Goal: Entertainment & Leisure: Consume media (video, audio)

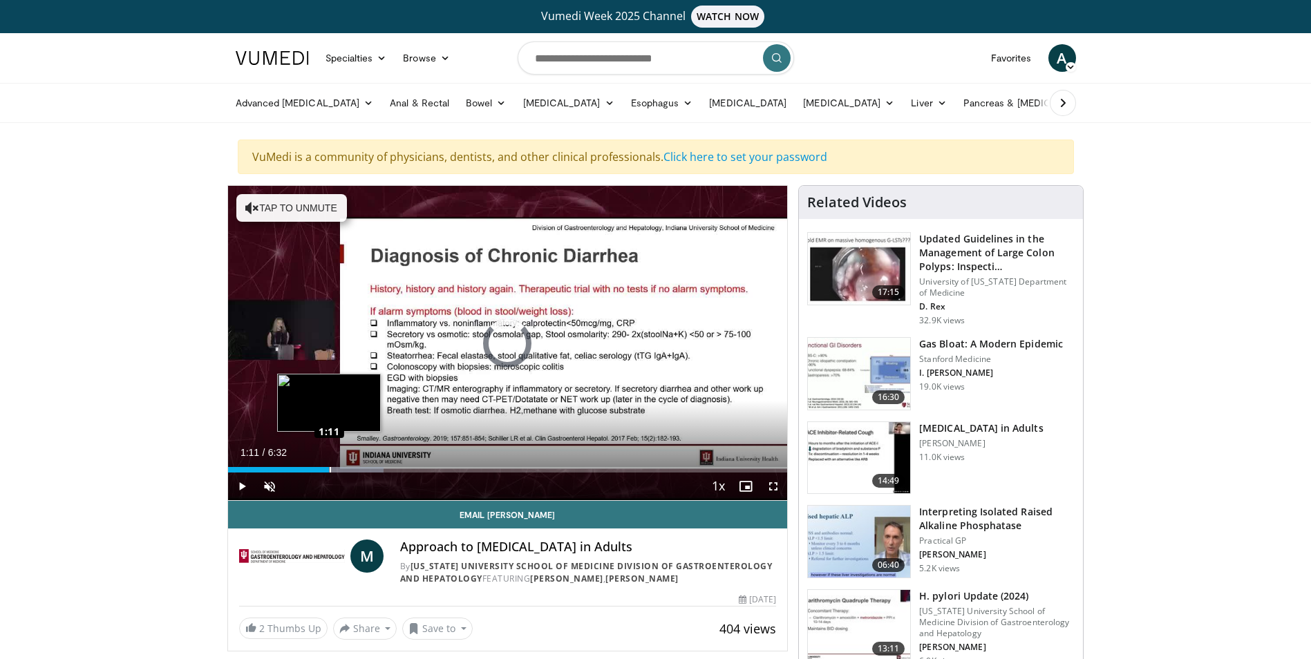
click at [329, 467] on div "Loaded : 27.82% 0:41 1:11" at bounding box center [508, 470] width 560 height 6
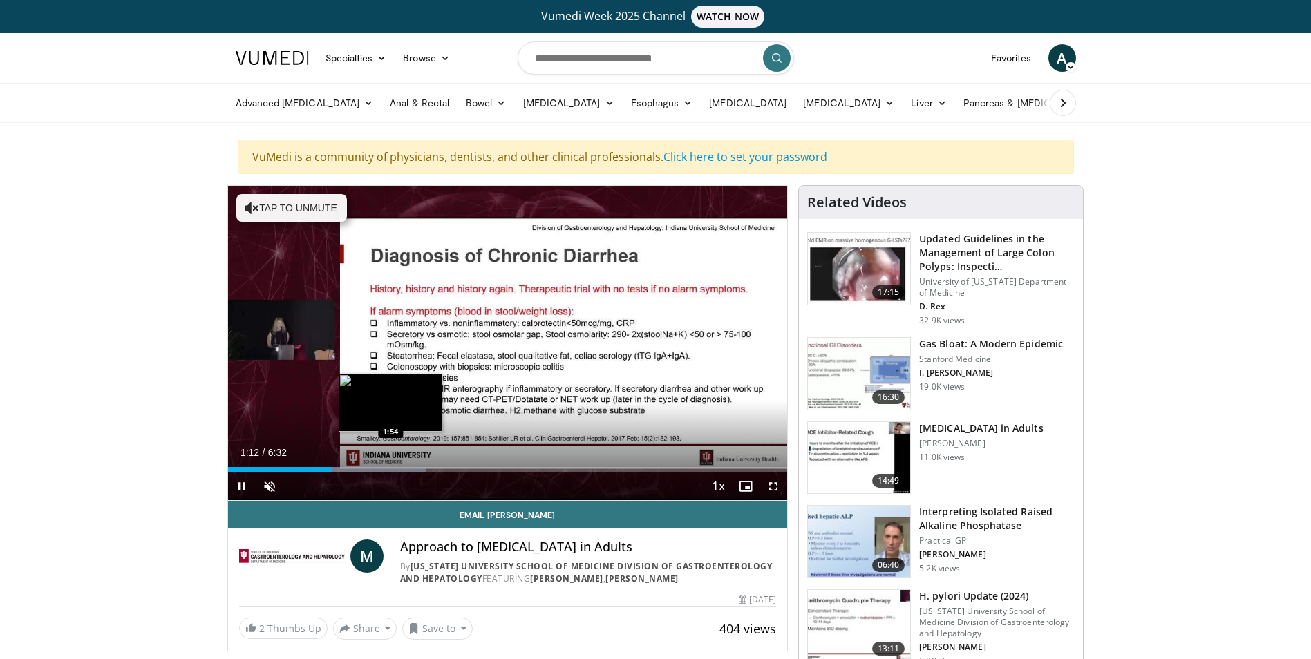
click at [389, 466] on div "Loaded : 35.41% 1:12 1:54" at bounding box center [508, 466] width 560 height 13
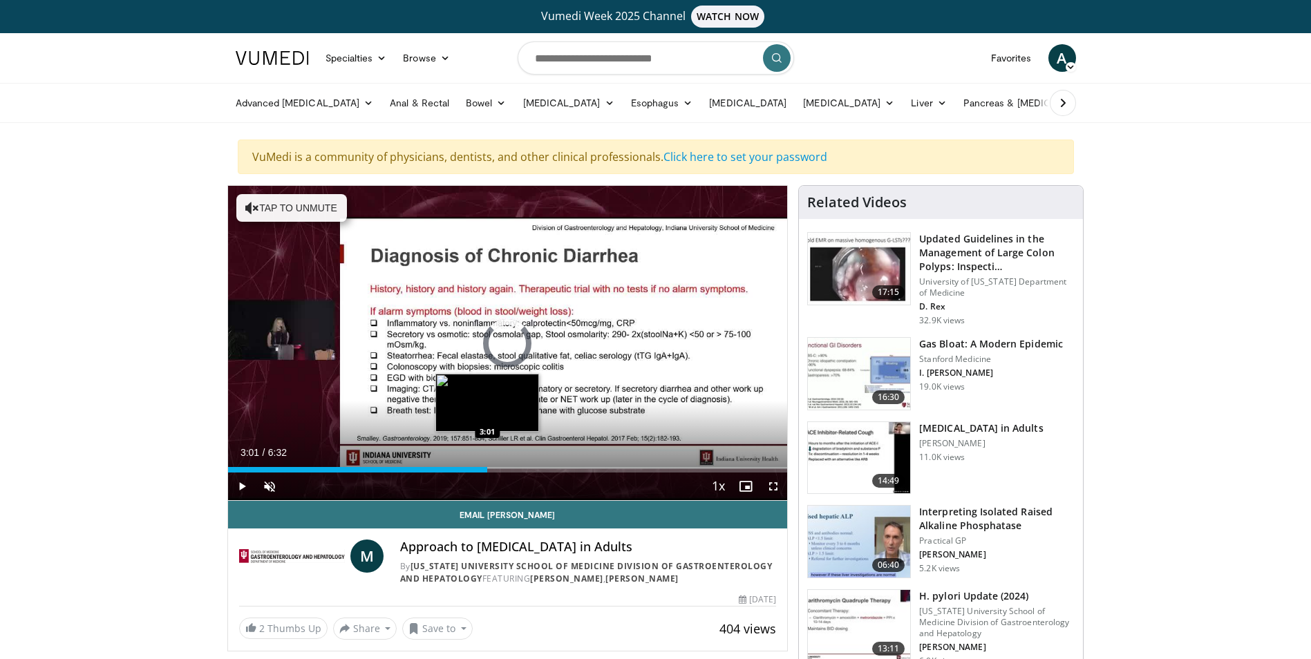
click at [487, 469] on div "Loaded : 0.00% 3:01 3:01" at bounding box center [508, 470] width 560 height 6
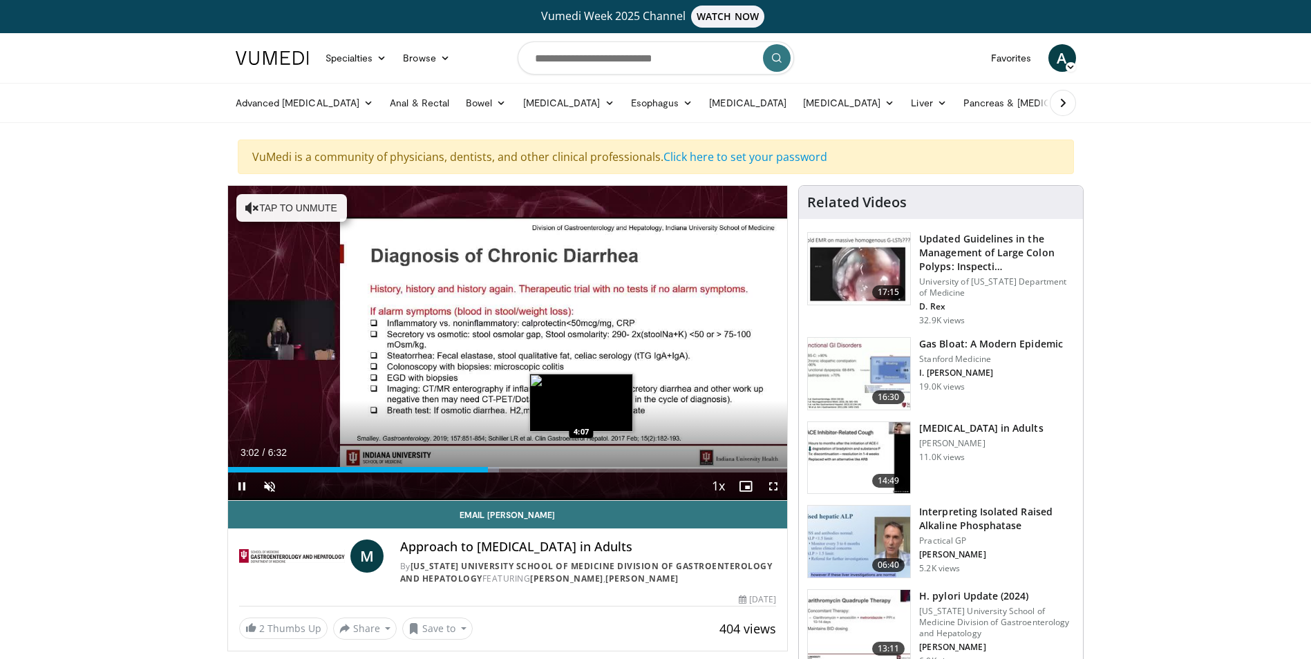
click at [583, 470] on div "Loaded : 48.47% 3:02 4:07" at bounding box center [508, 470] width 560 height 6
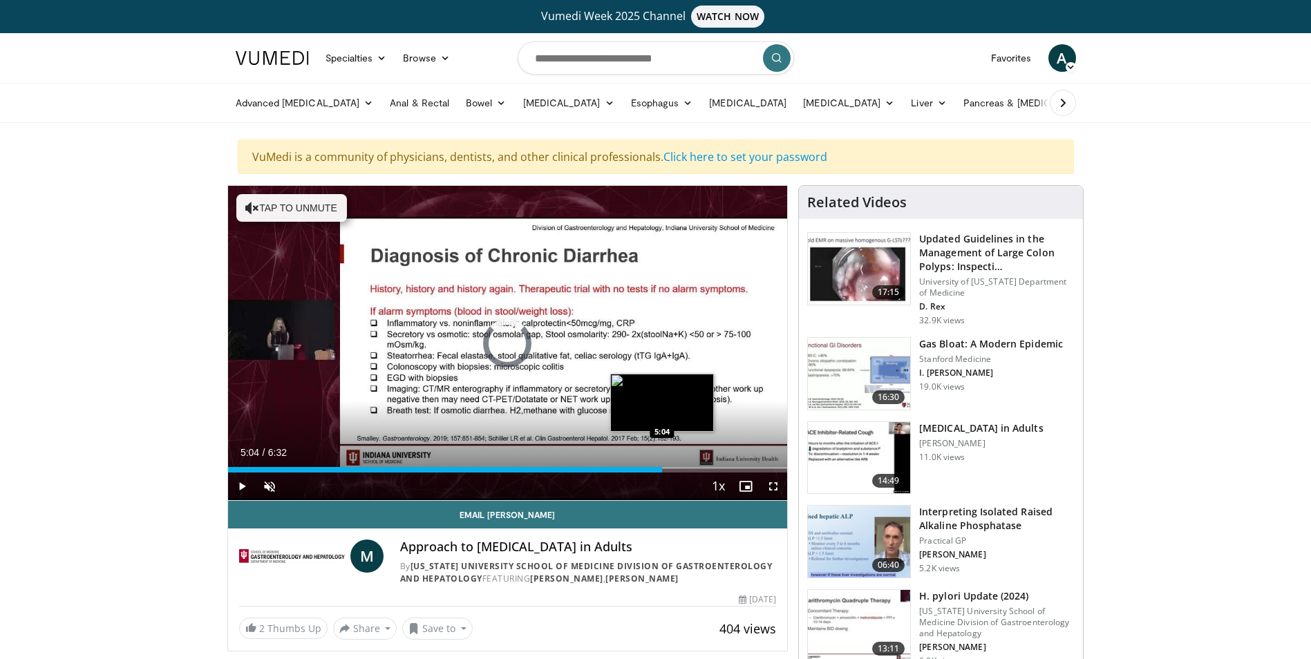
click at [662, 468] on div "Loaded : 0.00% 5:04 5:04" at bounding box center [508, 470] width 560 height 6
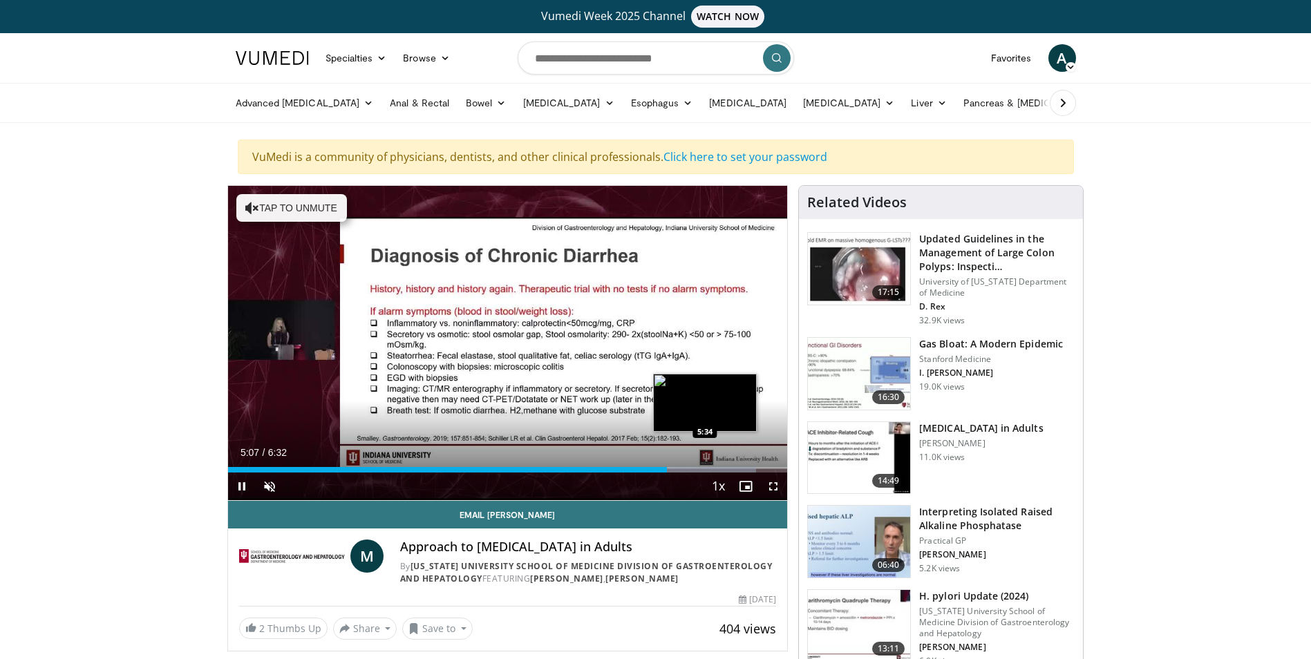
click at [706, 467] on div "Loaded : 94.39% 5:07 5:34" at bounding box center [508, 470] width 560 height 6
click at [742, 470] on div "Progress Bar" at bounding box center [726, 470] width 123 height 6
click at [764, 471] on div "Progress Bar" at bounding box center [726, 470] width 123 height 6
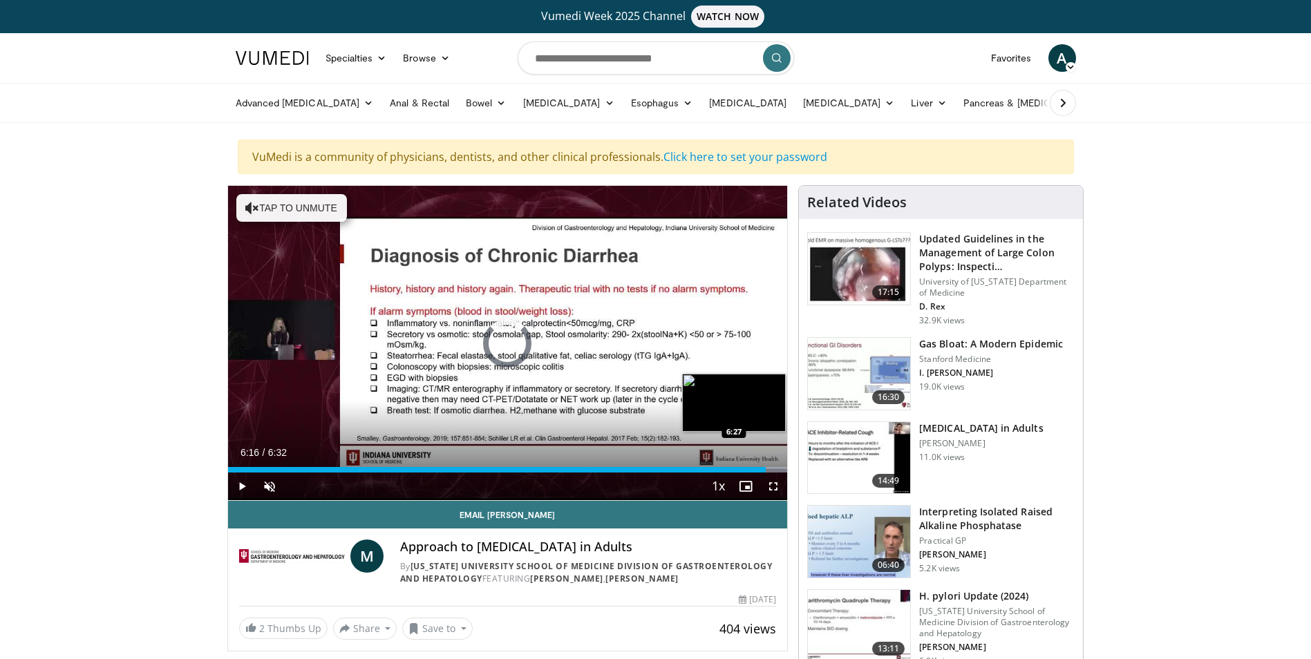
click at [782, 469] on div "Progress Bar" at bounding box center [726, 470] width 123 height 6
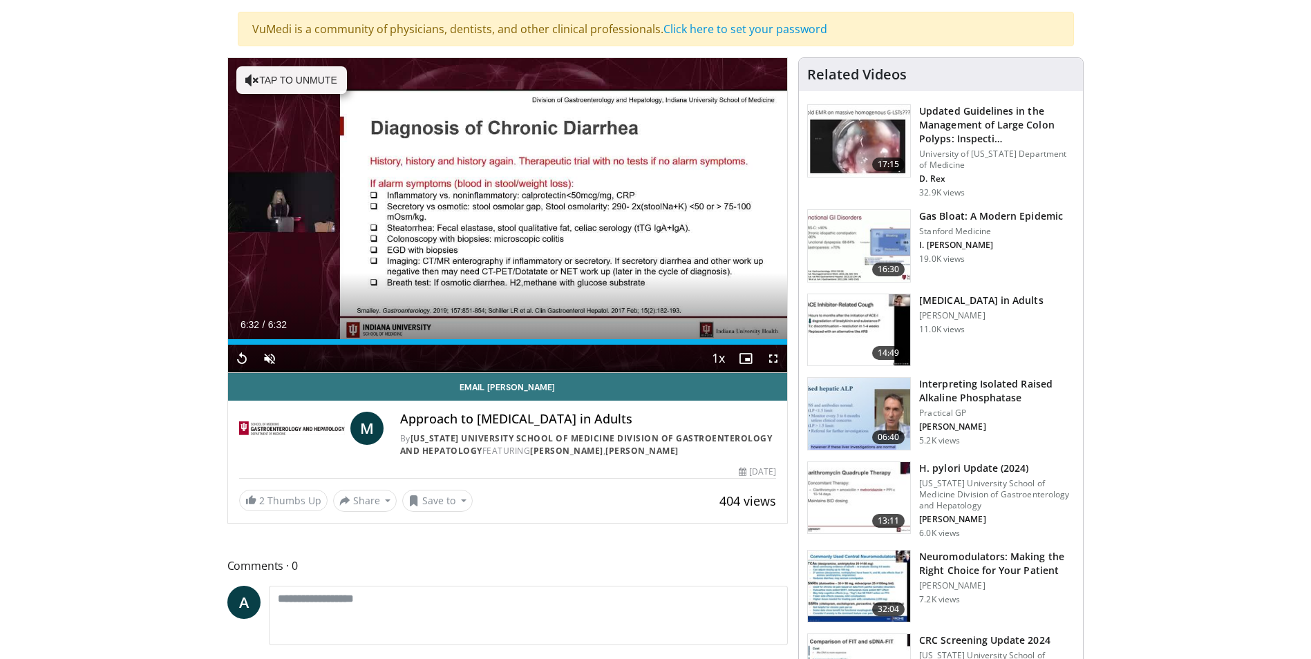
scroll to position [131, 0]
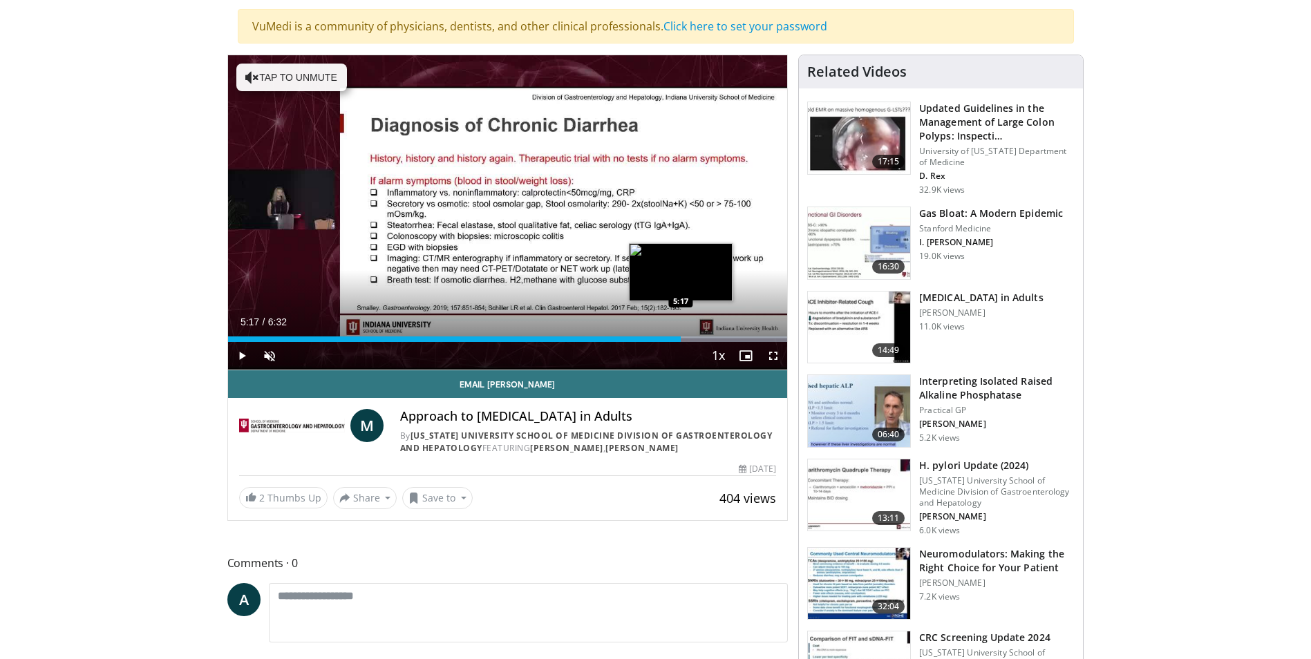
click at [681, 338] on div "Loaded : 100.00% 5:17 5:17" at bounding box center [508, 340] width 560 height 6
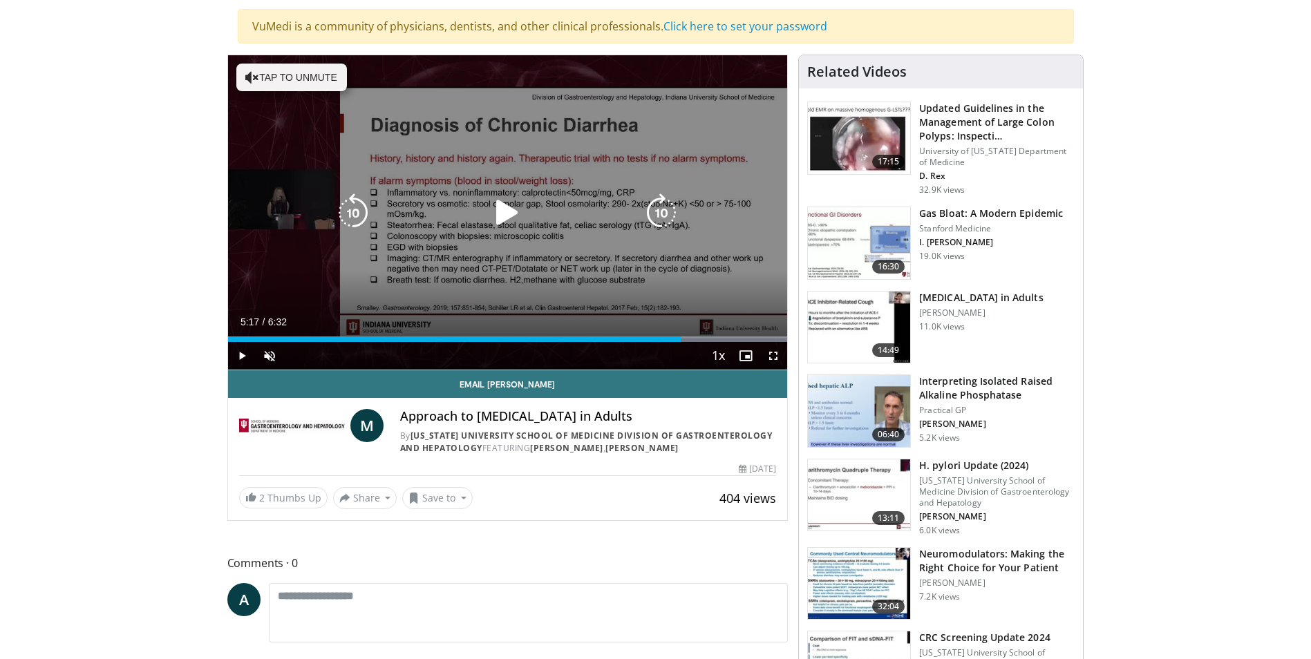
click at [501, 212] on icon "Video Player" at bounding box center [507, 213] width 39 height 39
click at [508, 216] on icon "Video Player" at bounding box center [507, 213] width 39 height 39
click at [688, 301] on div "10 seconds Tap to unmute" at bounding box center [508, 212] width 560 height 314
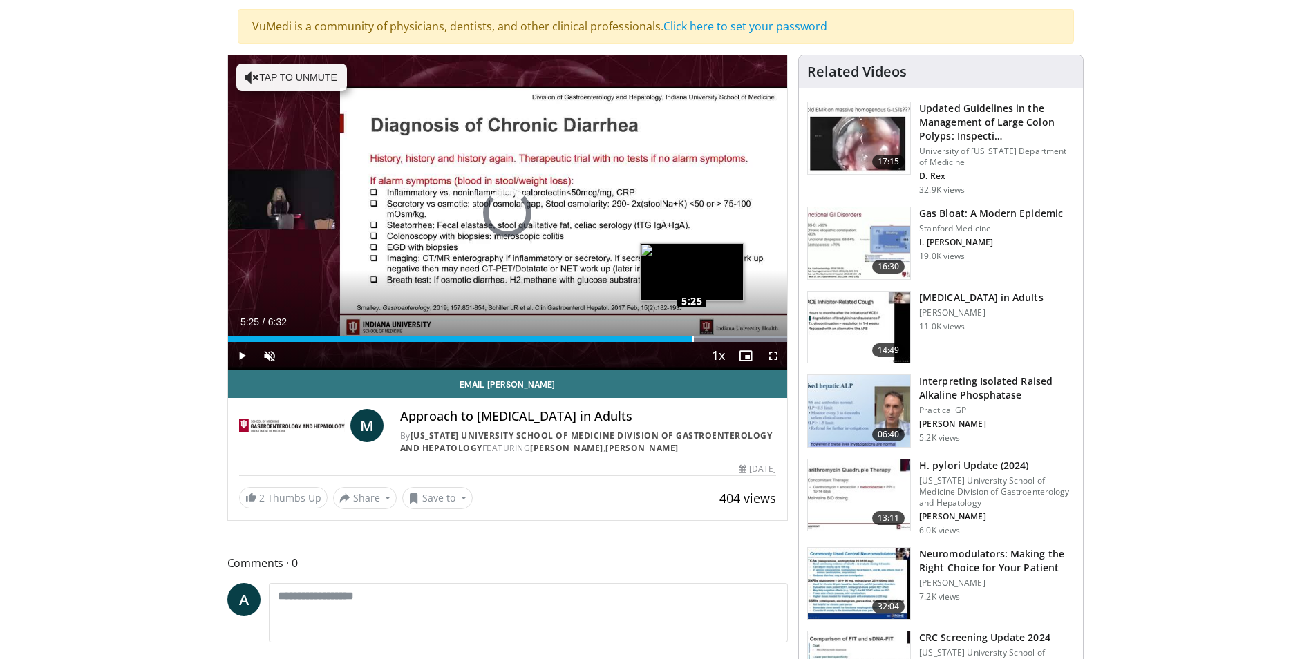
click at [693, 341] on div "Loaded : 100.00% 5:25 5:25" at bounding box center [508, 340] width 560 height 6
click at [713, 337] on div "Progress Bar" at bounding box center [713, 340] width 1 height 6
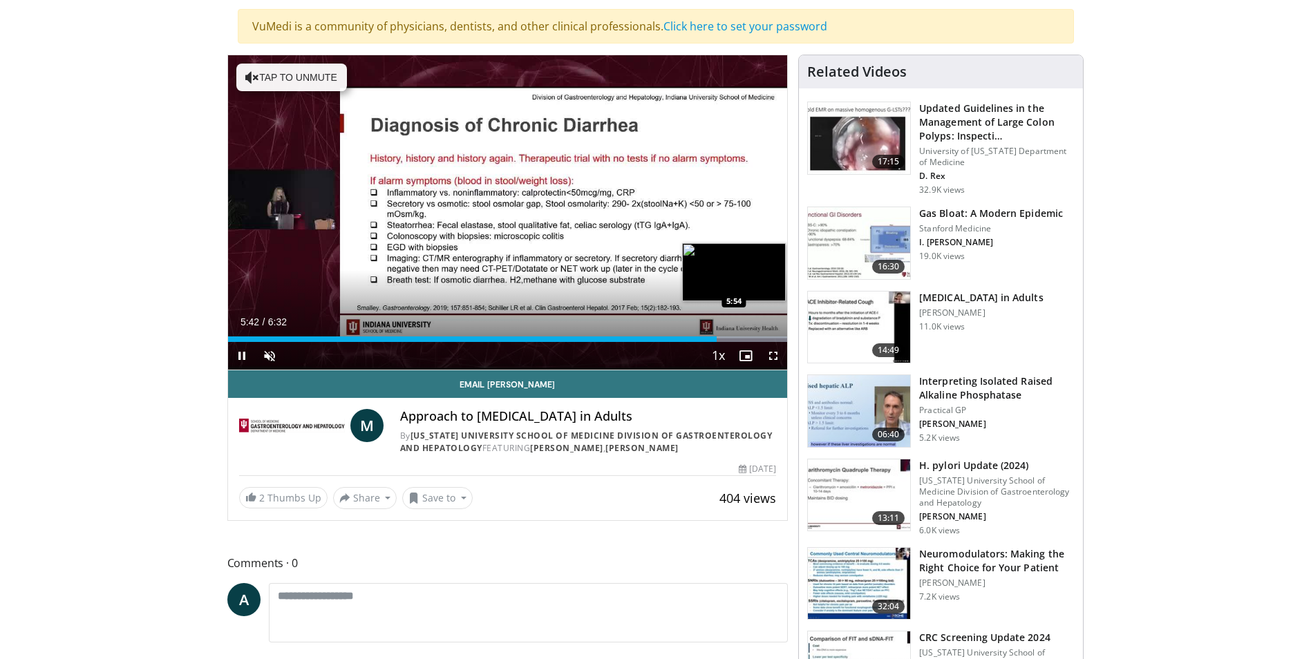
click at [733, 337] on div "Progress Bar" at bounding box center [726, 340] width 123 height 6
click at [746, 335] on div "Loaded : 100.00% 5:54 6:02" at bounding box center [508, 335] width 560 height 13
click at [760, 337] on div "Progress Bar" at bounding box center [726, 340] width 123 height 6
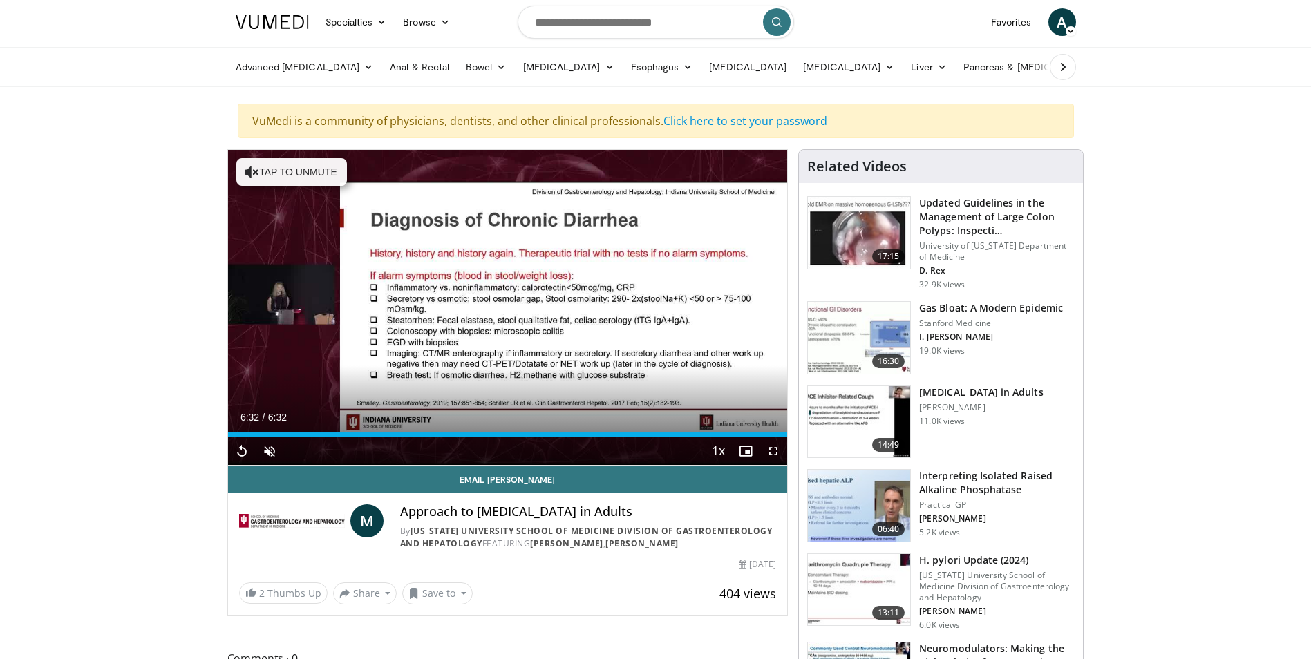
scroll to position [10, 0]
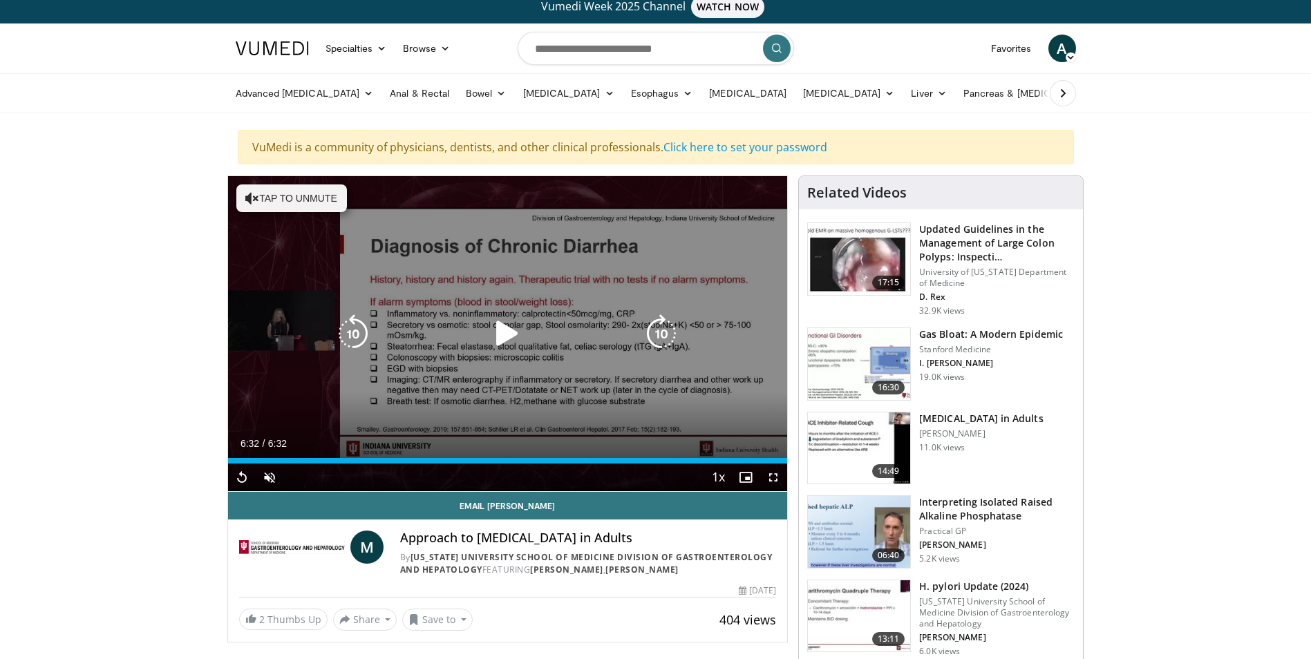
click at [505, 335] on icon "Video Player" at bounding box center [507, 333] width 39 height 39
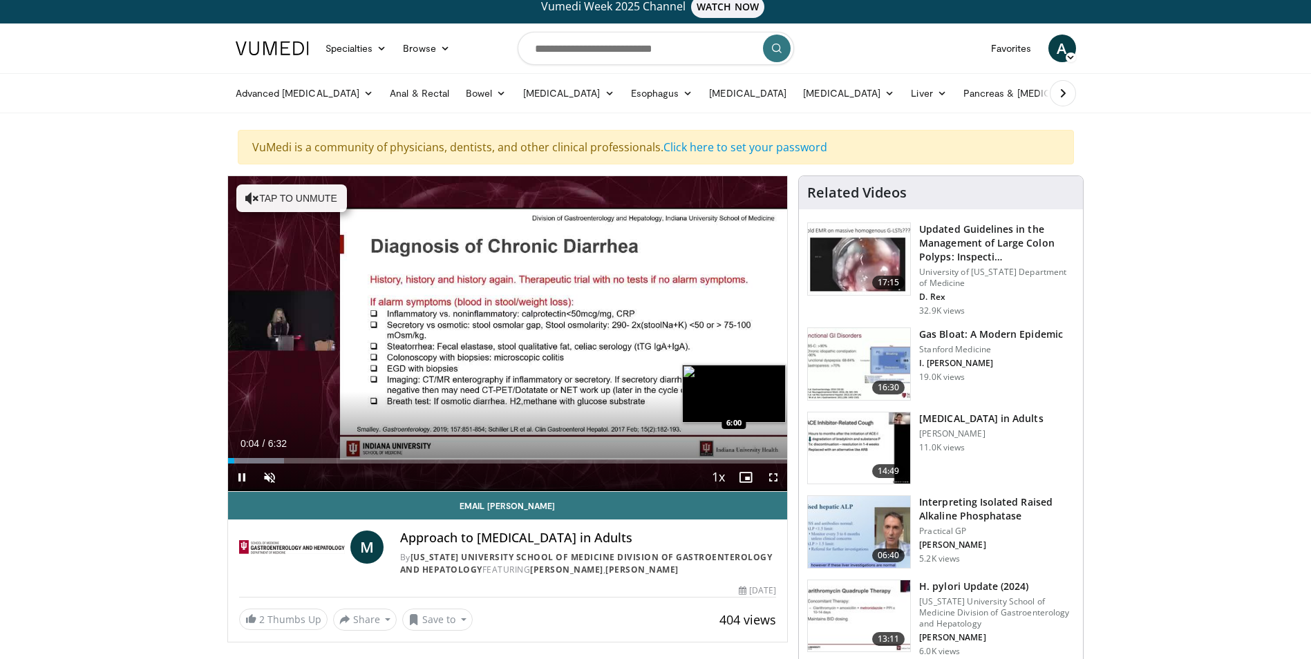
click at [742, 456] on div "Loaded : 10.11% 0:04 6:00" at bounding box center [508, 457] width 560 height 13
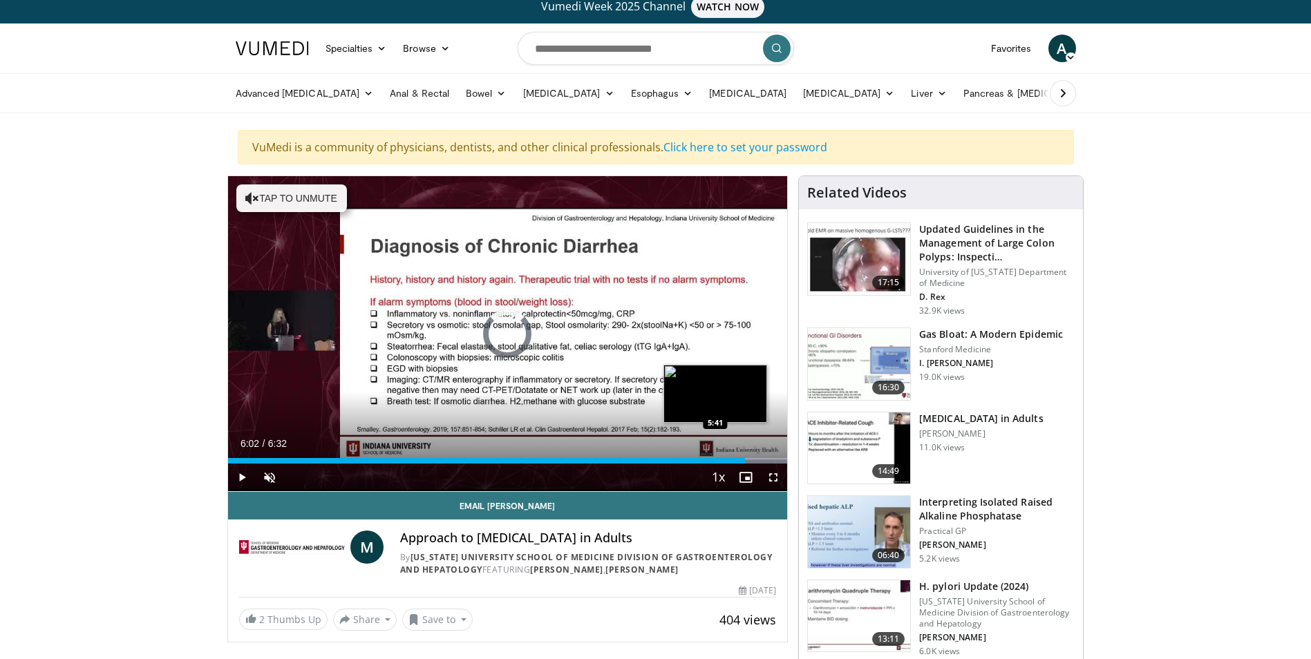
click at [715, 460] on div "6:02" at bounding box center [487, 461] width 518 height 6
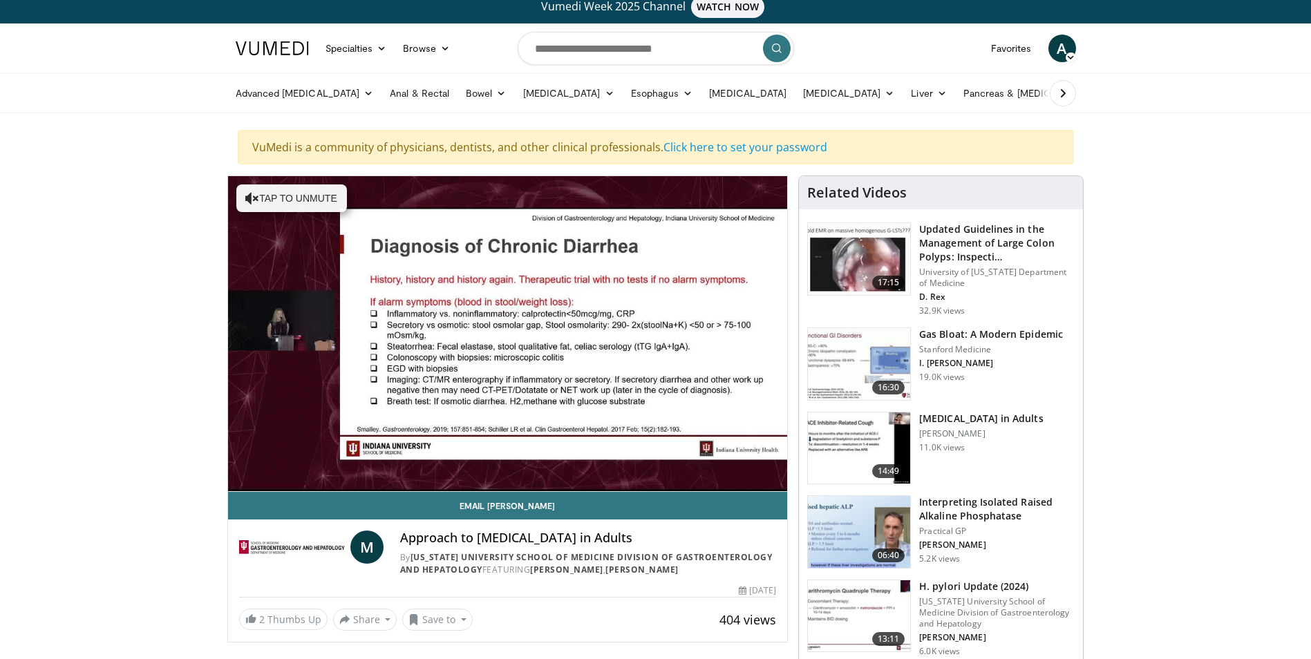
click at [667, 460] on video-js "**********" at bounding box center [508, 334] width 560 height 316
click at [529, 458] on div "10 seconds Tap to unmute" at bounding box center [508, 333] width 560 height 315
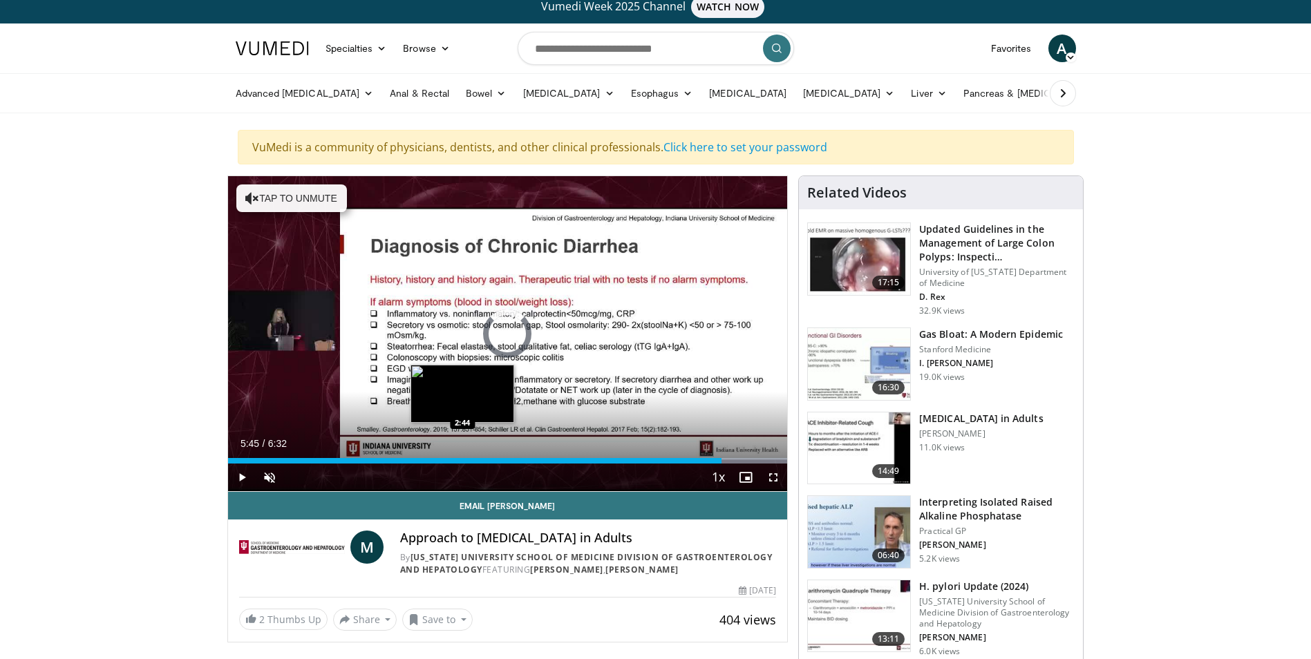
click at [462, 460] on div "5:45" at bounding box center [475, 461] width 494 height 6
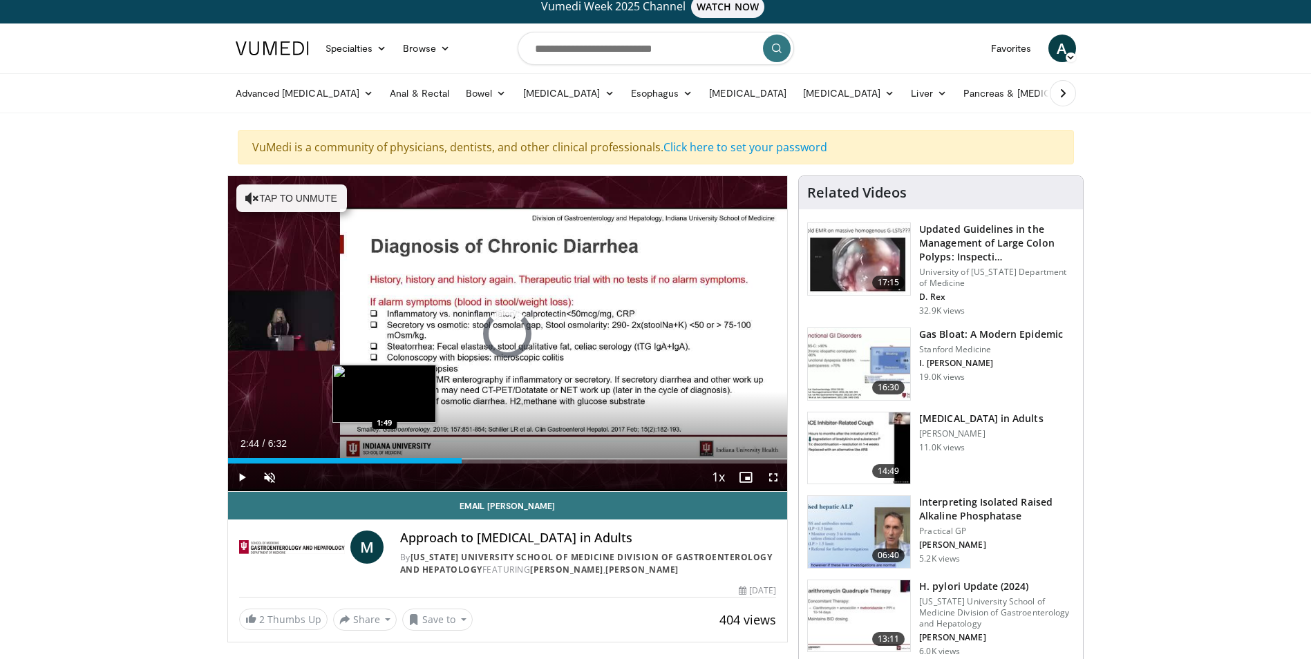
click at [383, 459] on div "2:44" at bounding box center [345, 461] width 234 height 6
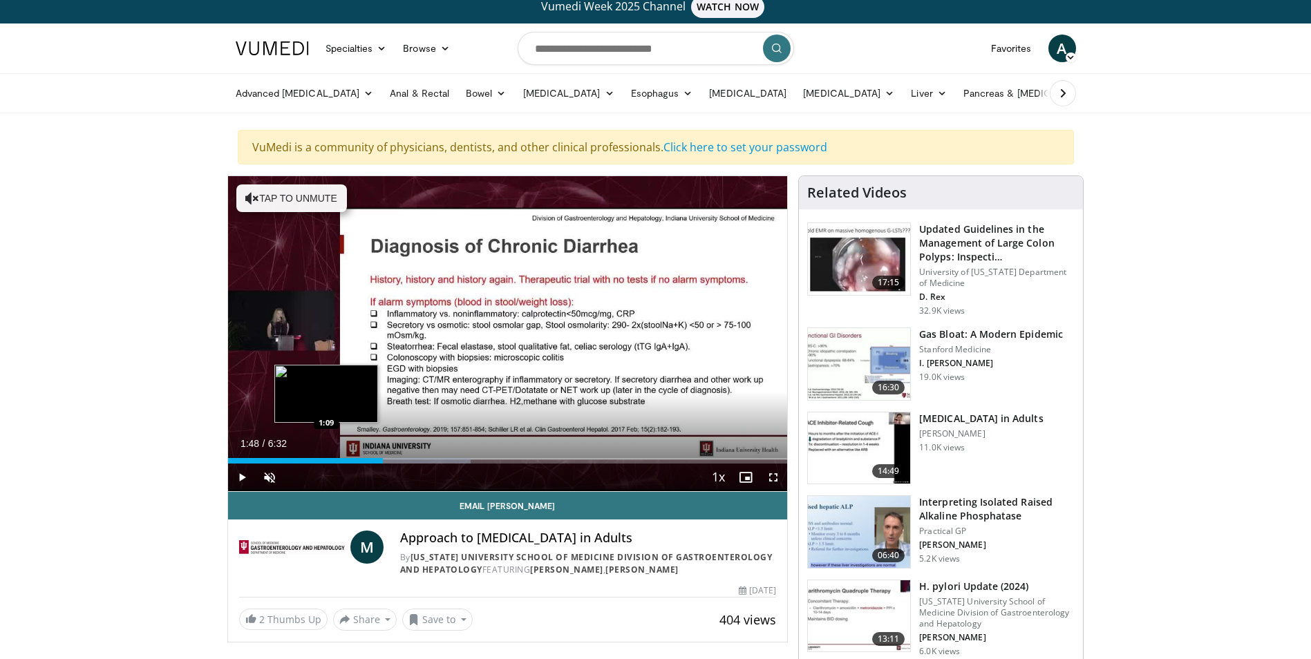
click at [326, 458] on div "1:48" at bounding box center [306, 461] width 156 height 6
click at [295, 454] on div "Loaded : 22.76% 1:08 0:47" at bounding box center [508, 457] width 560 height 13
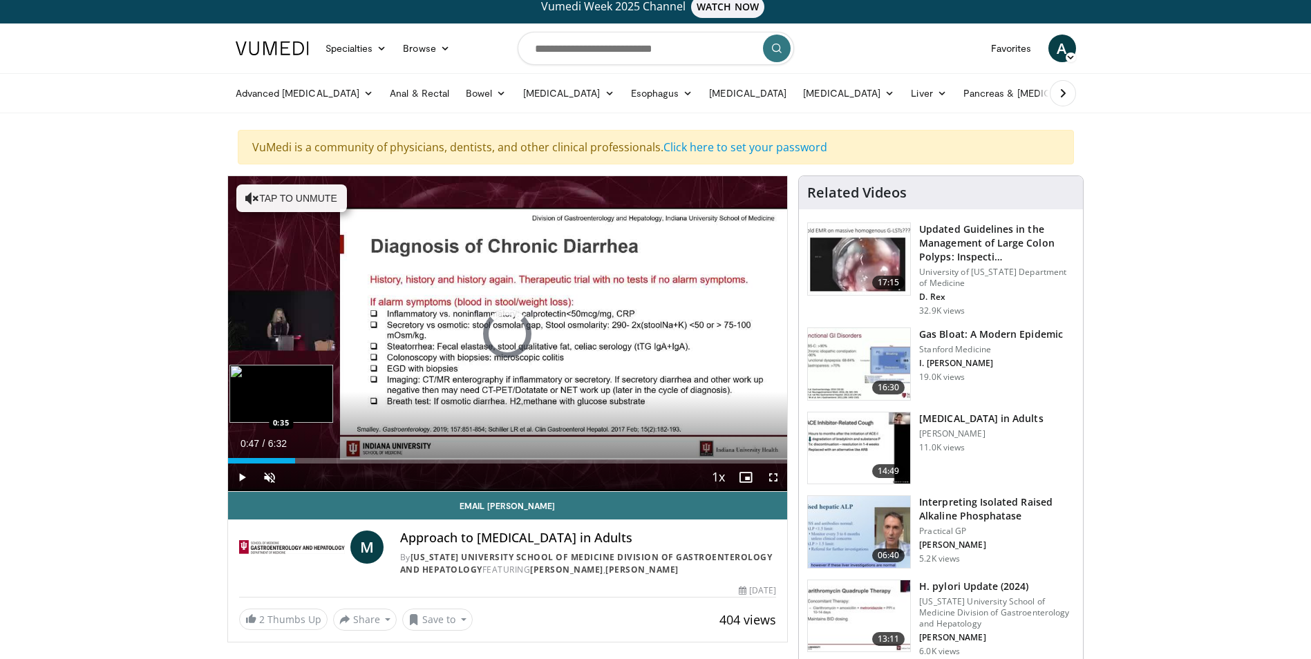
click at [277, 455] on div "Loaded : 0.00% 0:47 0:35" at bounding box center [508, 457] width 560 height 13
click at [253, 461] on div "0:34" at bounding box center [253, 461] width 50 height 6
click at [240, 462] on div "0:17" at bounding box center [241, 461] width 26 height 6
click at [234, 460] on div "0:08" at bounding box center [234, 461] width 12 height 6
click at [232, 463] on div "0:04" at bounding box center [231, 461] width 6 height 6
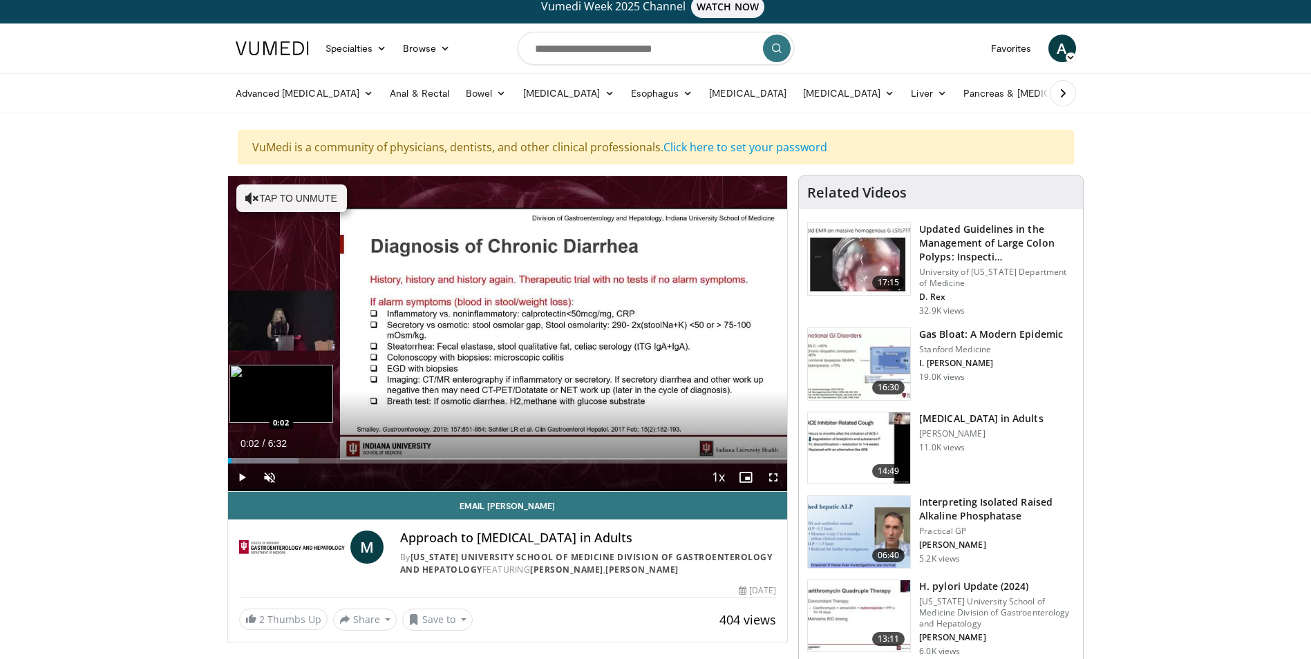
click at [231, 460] on div "0:02" at bounding box center [229, 461] width 3 height 6
click at [229, 463] on div "0:01" at bounding box center [229, 461] width 2 height 6
click at [235, 460] on div "Loaded : 12.64% 0:05 0:04" at bounding box center [508, 461] width 560 height 6
click at [230, 461] on div "0:05" at bounding box center [232, 461] width 8 height 6
click at [229, 461] on div "0:00" at bounding box center [228, 461] width 1 height 6
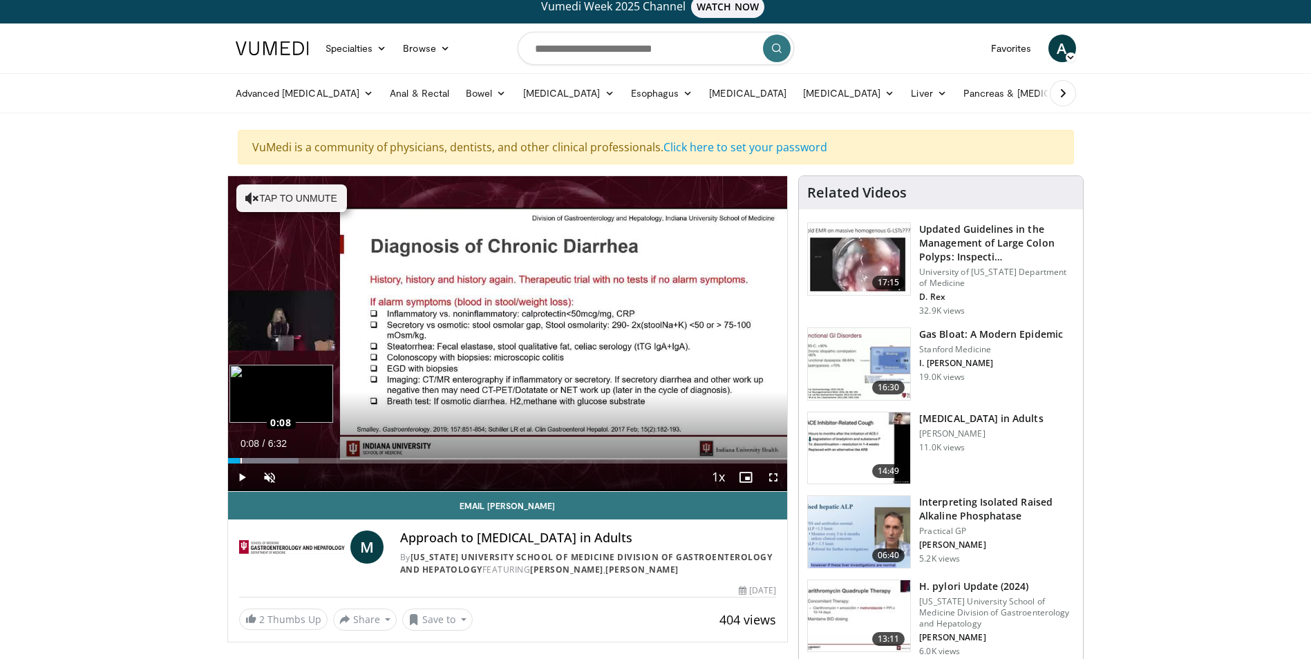
click at [240, 461] on div "Loaded : 12.64% 0:08 0:08" at bounding box center [508, 461] width 560 height 6
click at [252, 461] on div "Progress Bar" at bounding box center [252, 461] width 1 height 6
click at [270, 458] on div "Loaded : 17.70% 0:15 0:29" at bounding box center [508, 461] width 560 height 6
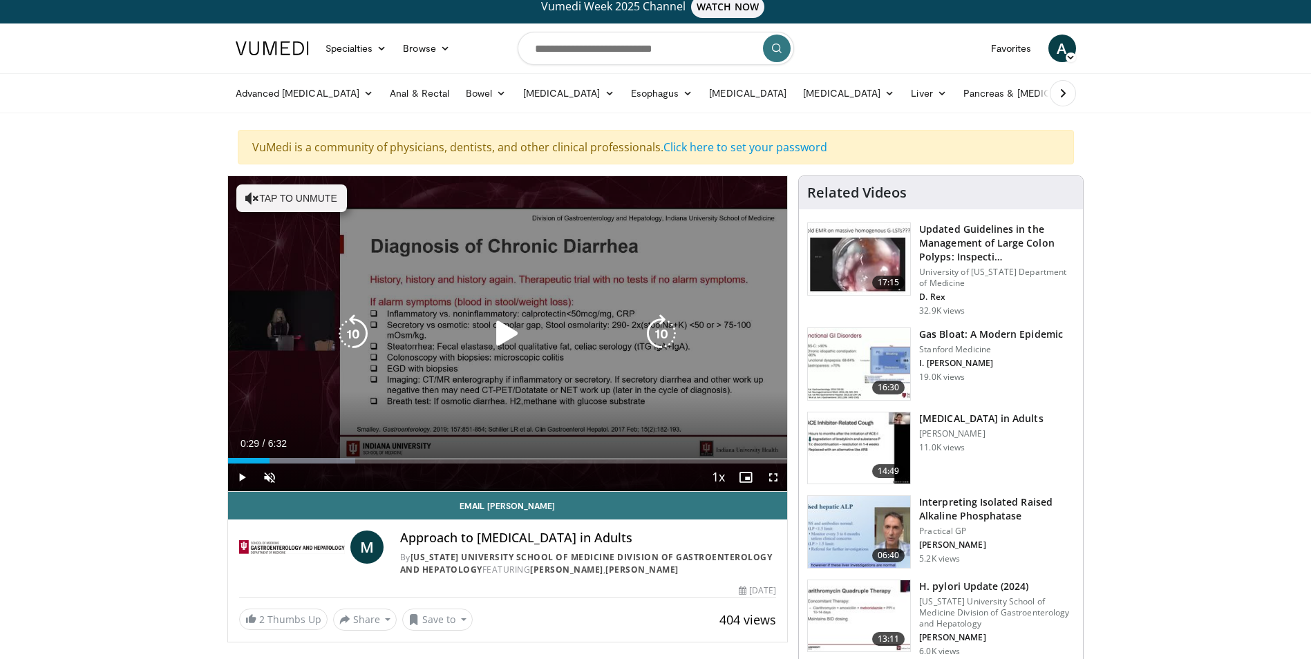
click at [507, 328] on icon "Video Player" at bounding box center [507, 333] width 39 height 39
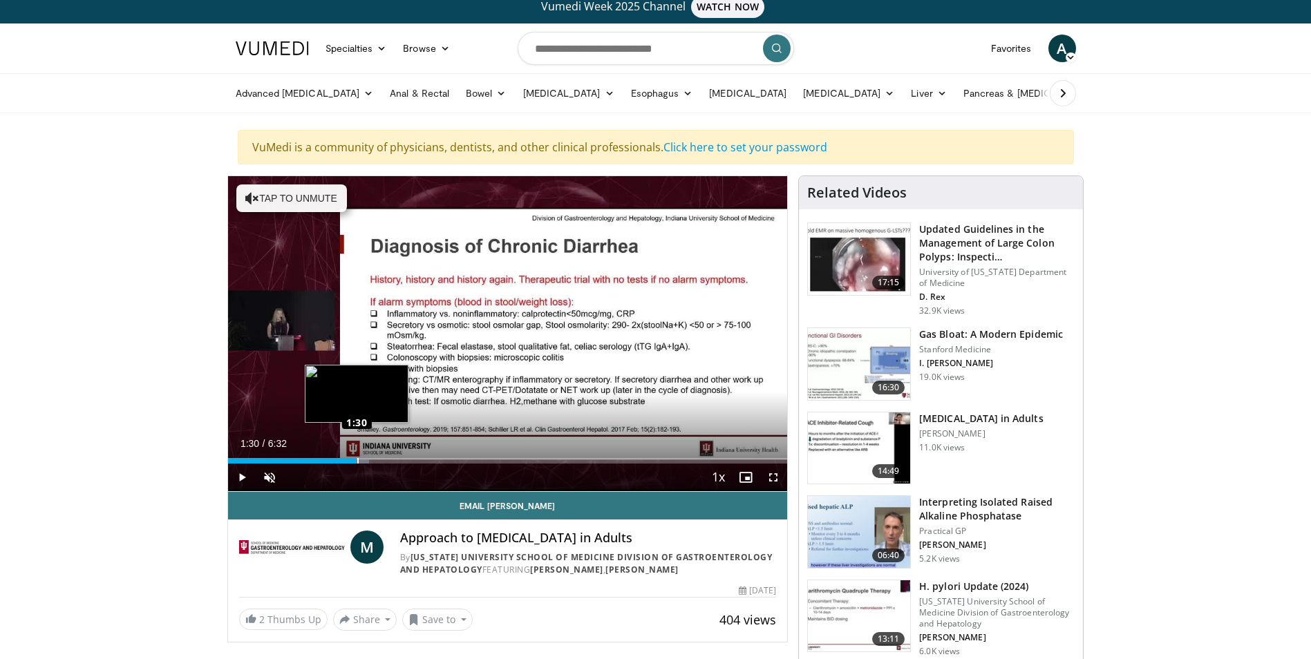
click at [357, 456] on div "Loaded : 25.29% 1:30 1:30" at bounding box center [508, 457] width 560 height 13
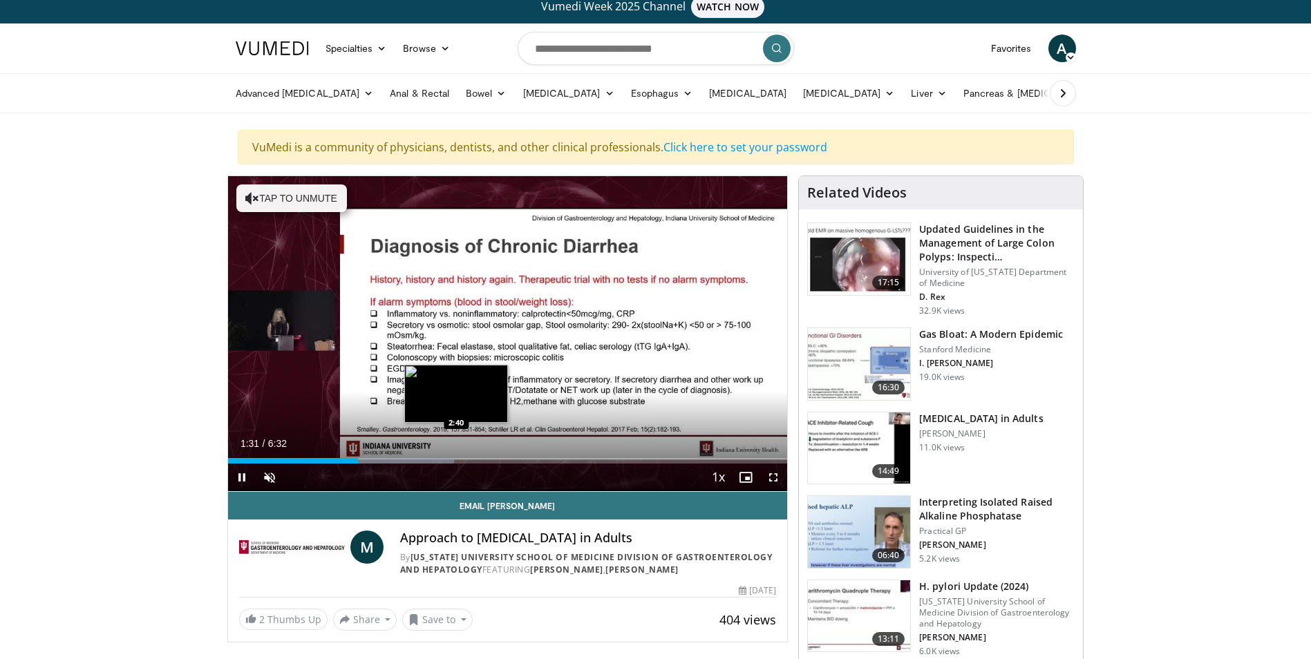
click at [456, 461] on div "Loaded : 40.47% 1:31 2:40" at bounding box center [508, 461] width 560 height 6
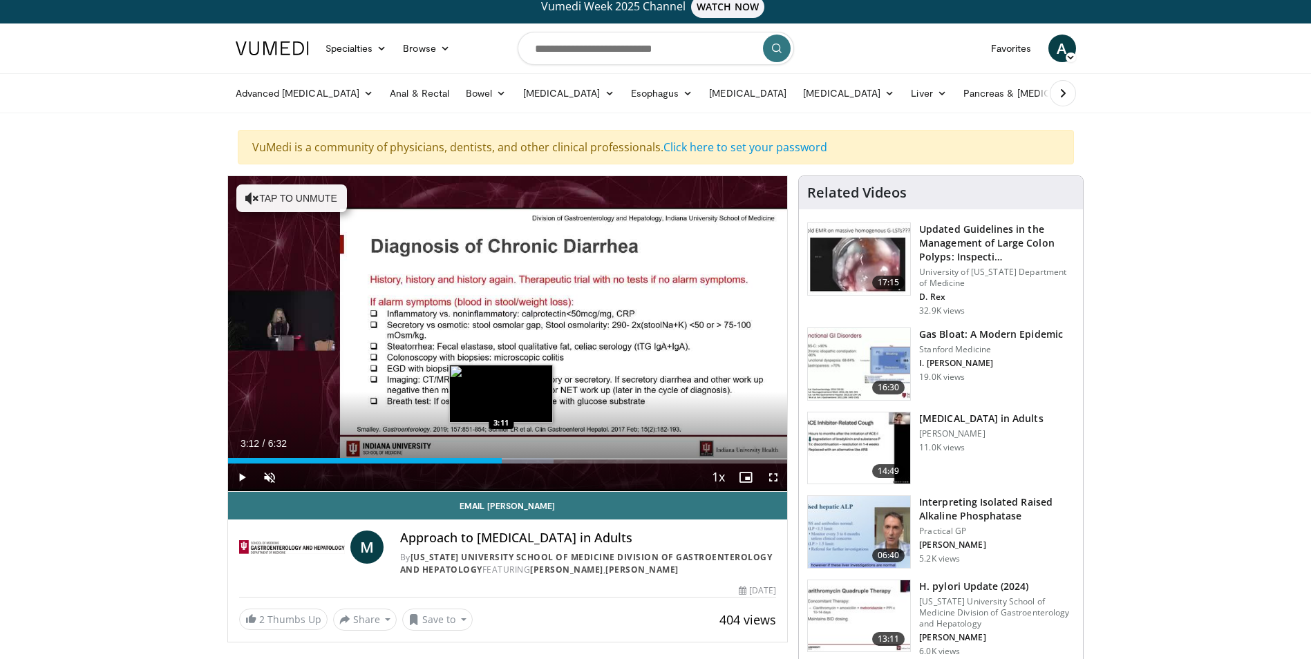
click at [502, 461] on div "Progress Bar" at bounding box center [504, 461] width 97 height 6
click at [550, 460] on div "Loaded : 58.19% 3:12 3:44" at bounding box center [508, 461] width 560 height 6
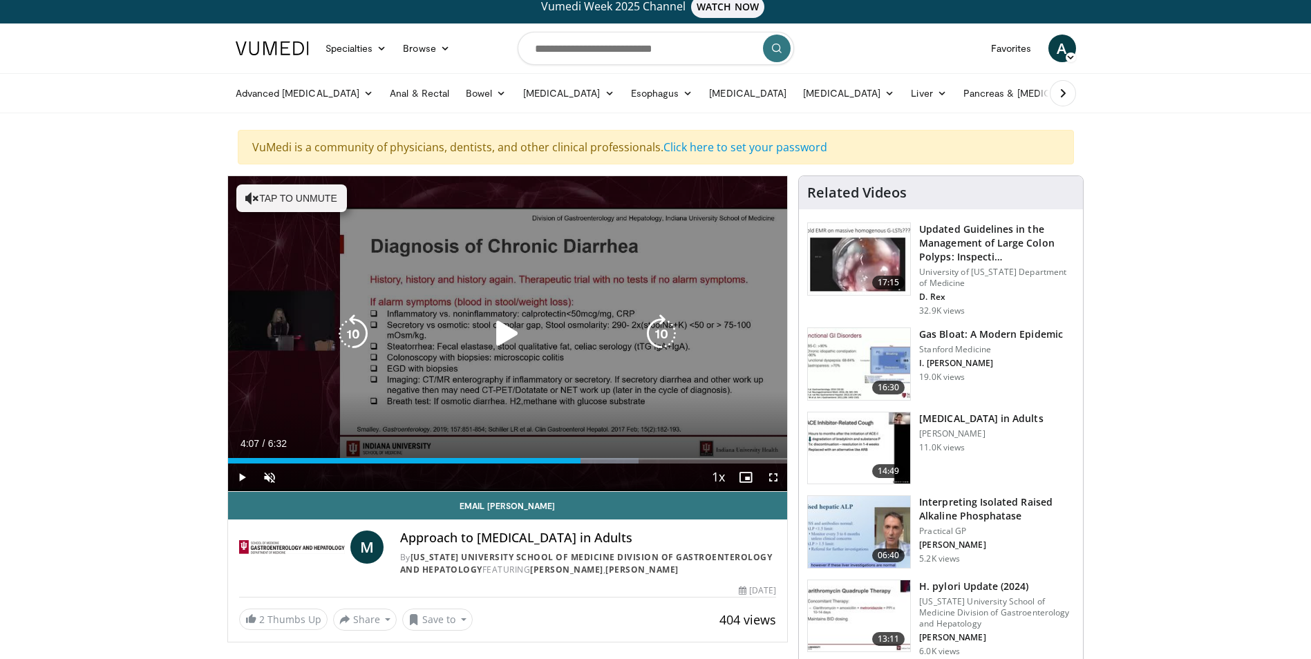
click at [581, 455] on div "Loaded : 73.37% 4:07 4:07" at bounding box center [508, 457] width 560 height 13
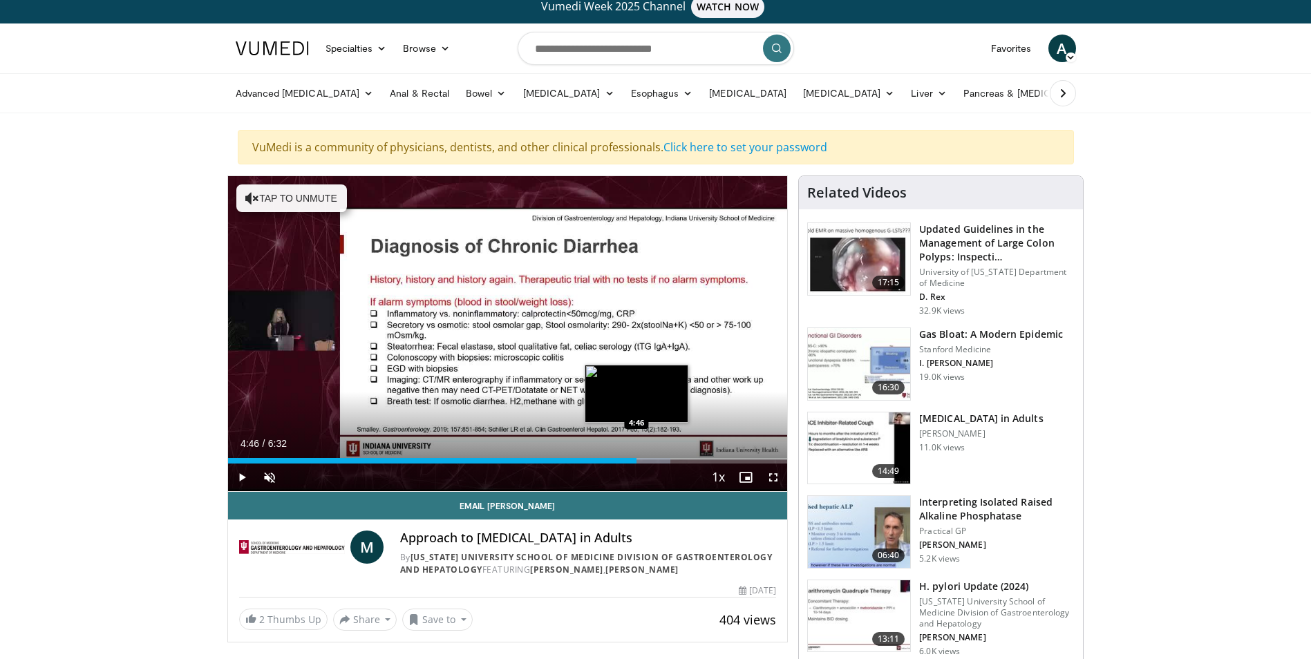
click at [637, 458] on div "Loaded : 79.08% 4:46 4:46" at bounding box center [508, 457] width 560 height 13
click at [681, 461] on div "Loaded : 89.29% 4:48 5:17" at bounding box center [508, 461] width 560 height 6
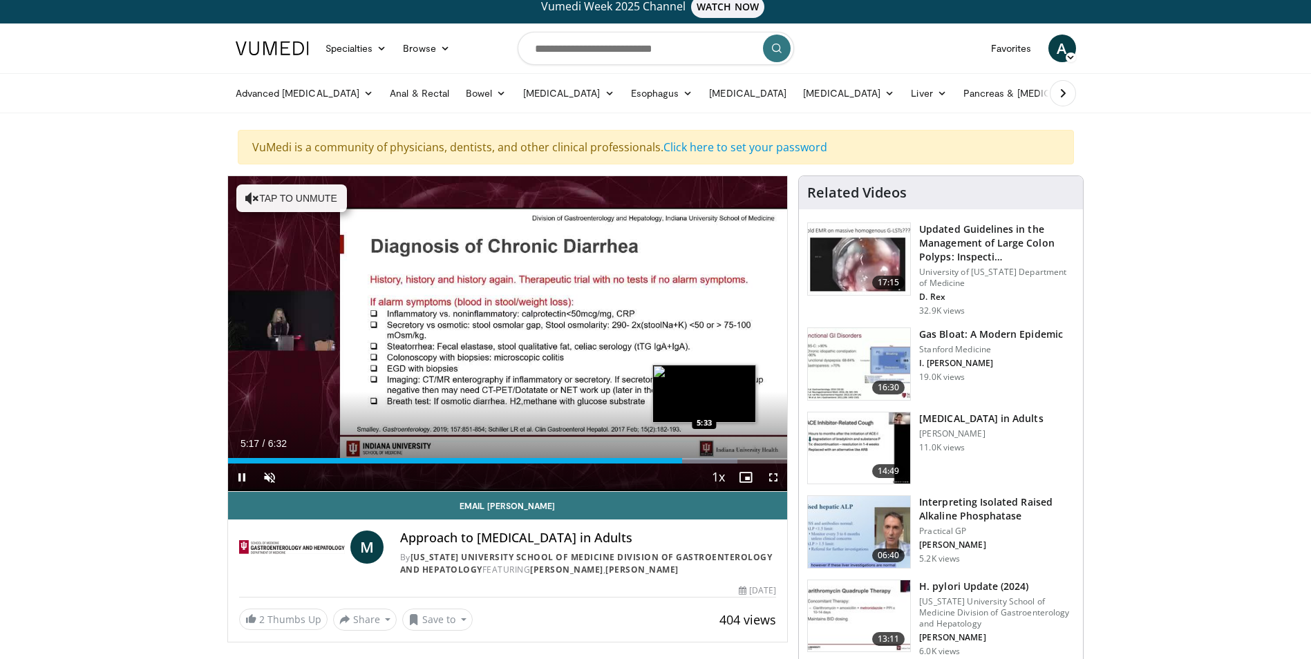
click at [705, 460] on div "Progress Bar" at bounding box center [705, 461] width 1 height 6
click at [727, 458] on div "Loaded : 98.68% 5:34 5:49" at bounding box center [508, 457] width 560 height 13
click at [744, 456] on div "Loaded : 100.00% 5:52 6:01" at bounding box center [508, 457] width 560 height 13
click at [766, 457] on div "Loaded : 100.00% 6:04 6:16" at bounding box center [508, 457] width 560 height 13
click at [776, 457] on div "Loaded : 100.00% 6:23 6:24" at bounding box center [508, 457] width 560 height 13
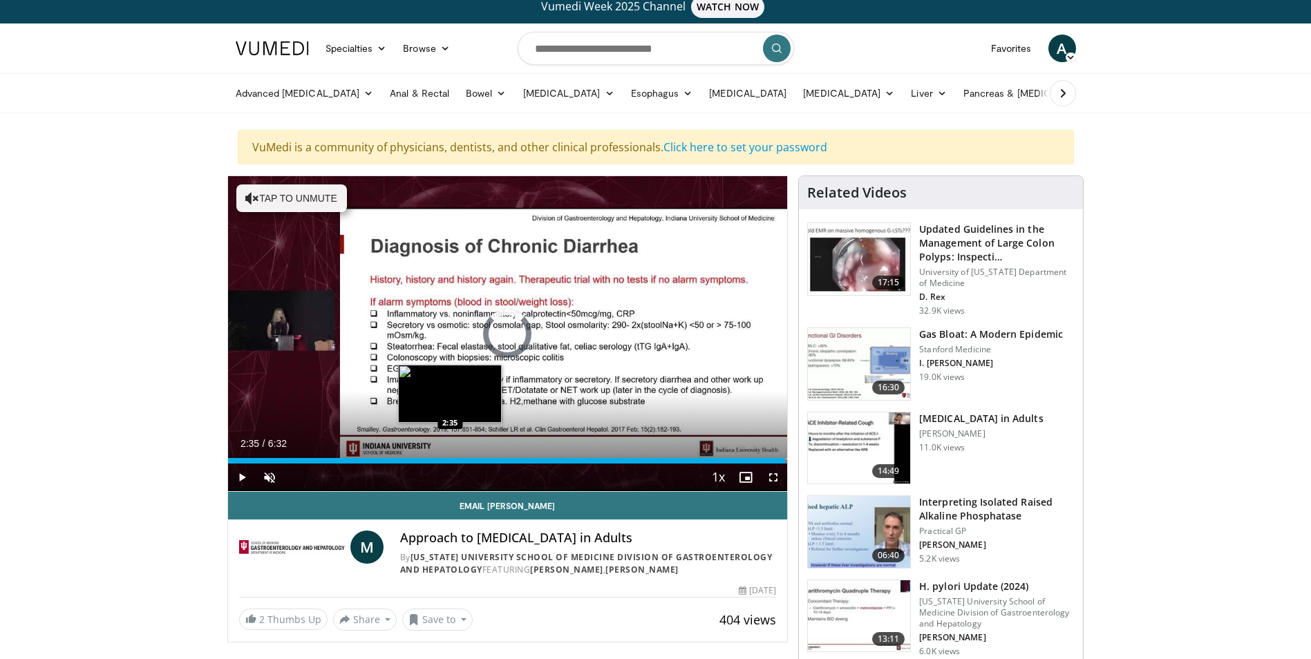
click at [450, 462] on div "2:35" at bounding box center [507, 461] width 558 height 6
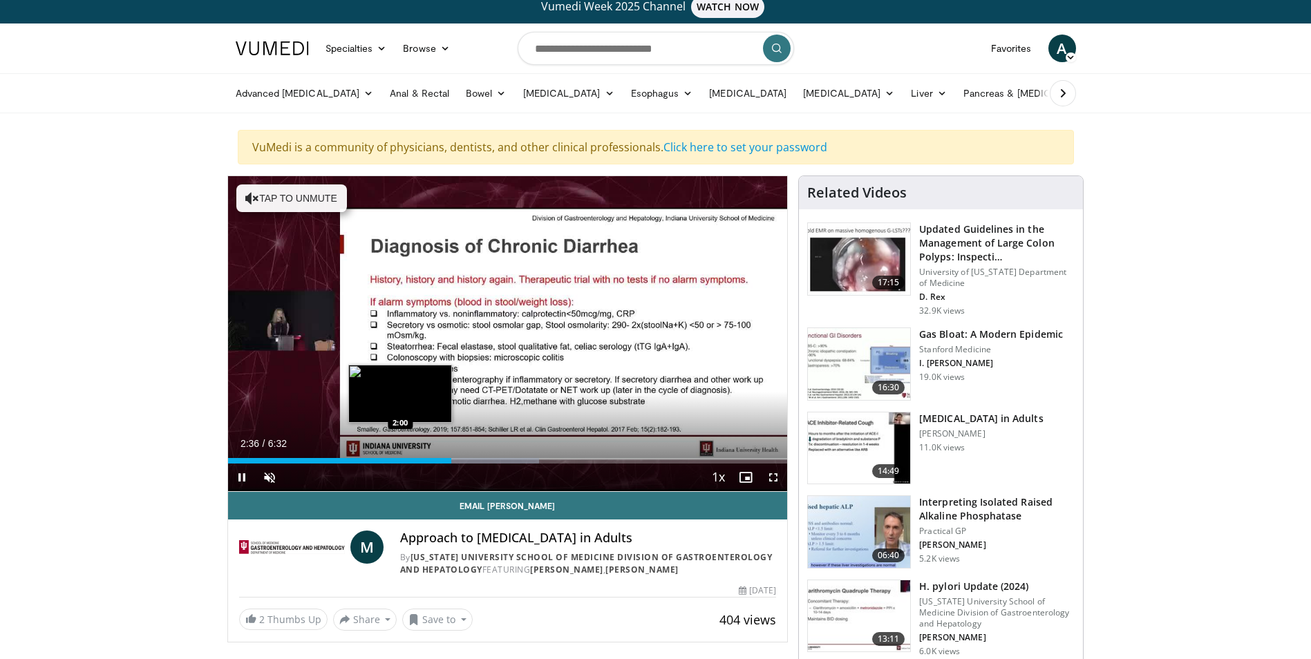
click at [400, 460] on div "2:36" at bounding box center [339, 461] width 223 height 6
click at [339, 457] on div "Loaded : 48.06% 2:01 1:18" at bounding box center [508, 457] width 560 height 13
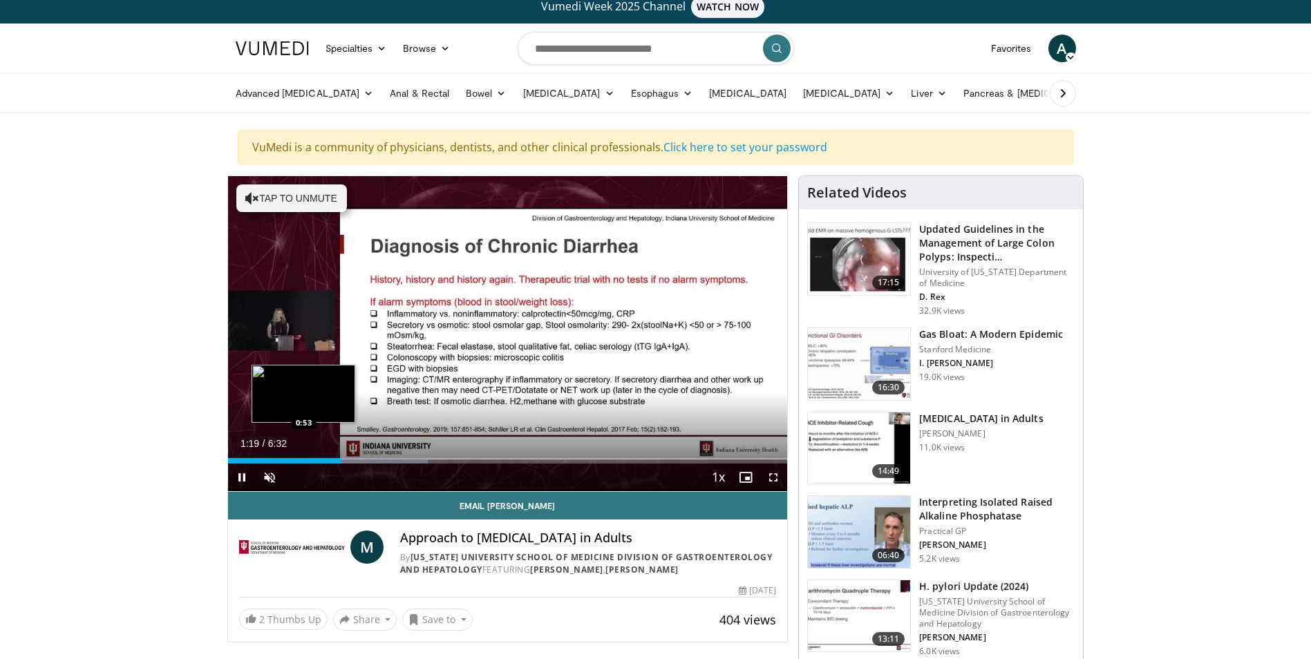
click at [303, 458] on div "Loaded : 35.71% 1:19 0:53" at bounding box center [508, 457] width 560 height 13
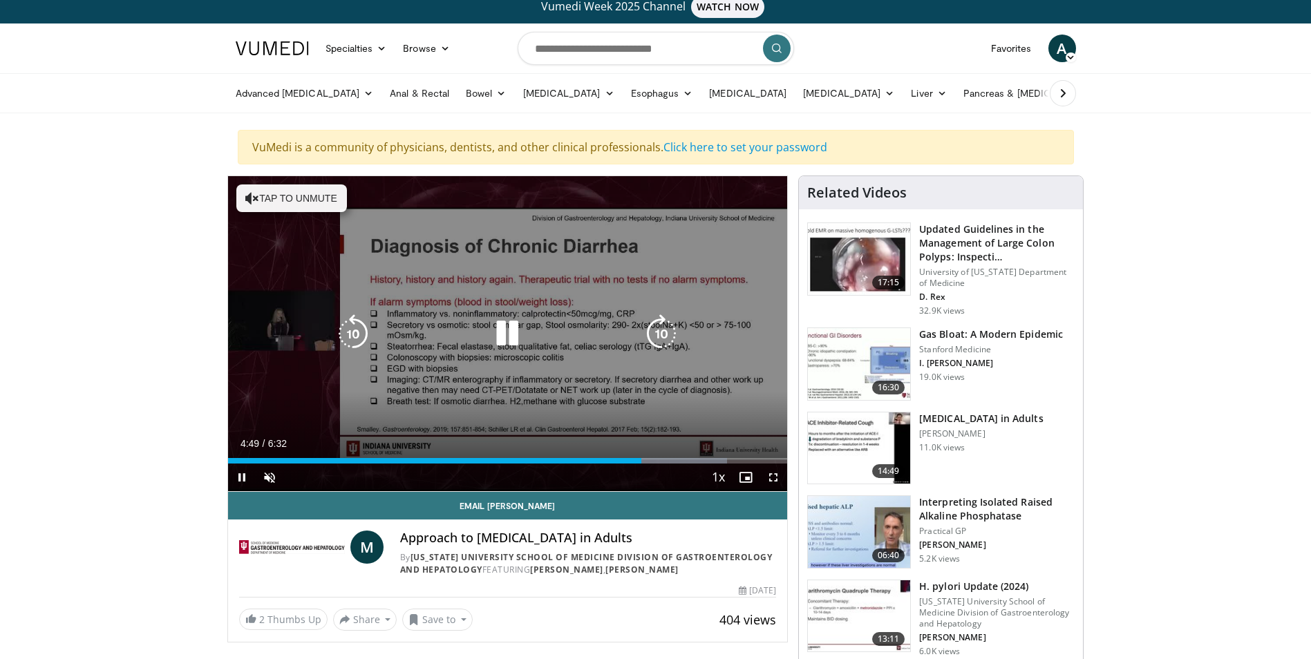
click at [644, 408] on div "10 seconds Tap to unmute" at bounding box center [508, 333] width 560 height 315
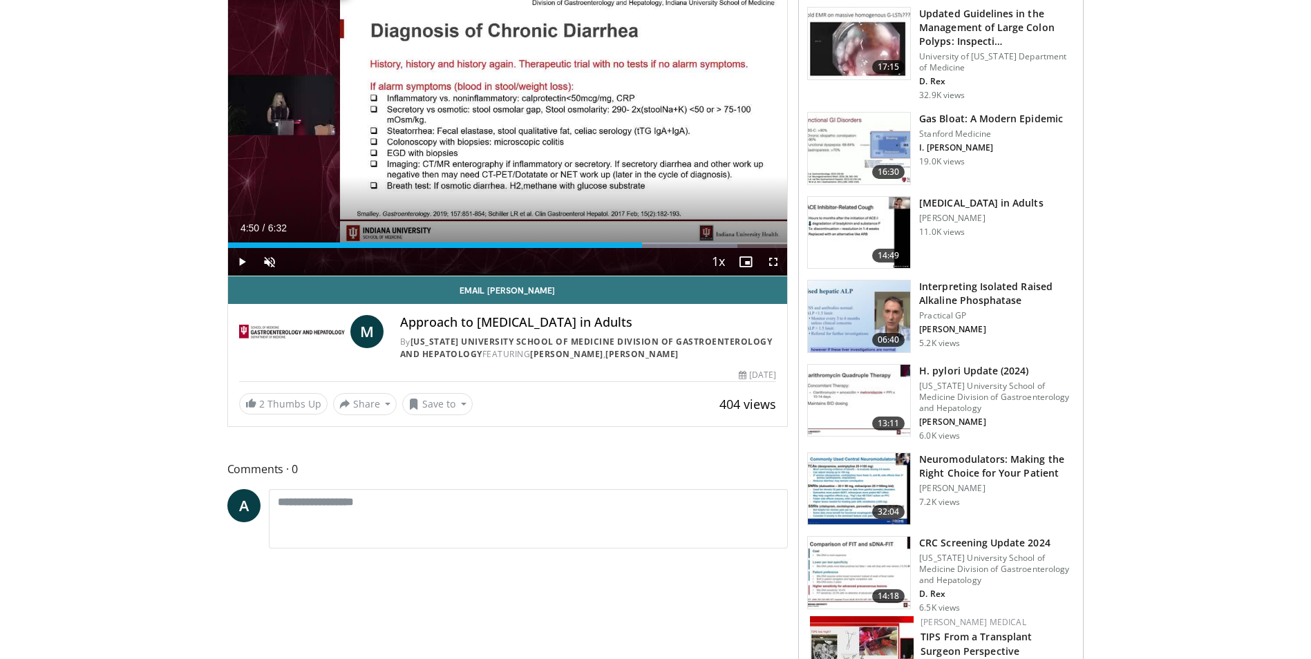
scroll to position [237, 0]
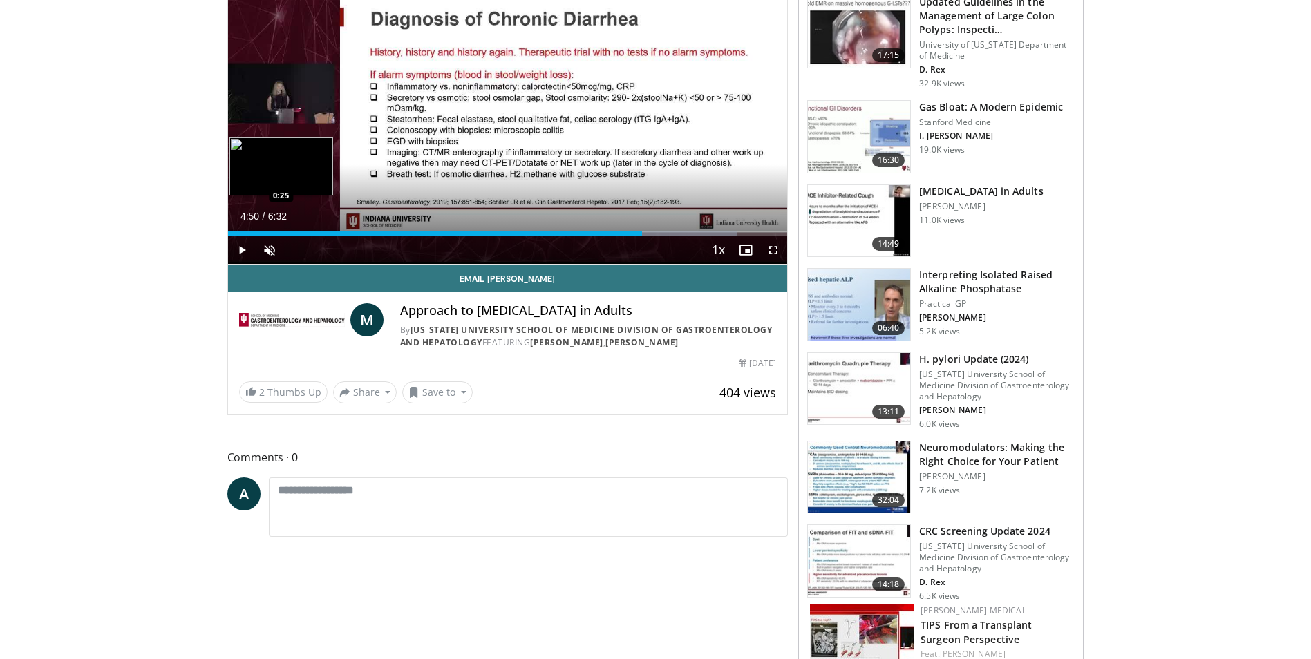
click at [263, 232] on div "4:50" at bounding box center [435, 234] width 414 height 6
click at [283, 234] on div "Progress Bar" at bounding box center [305, 234] width 99 height 6
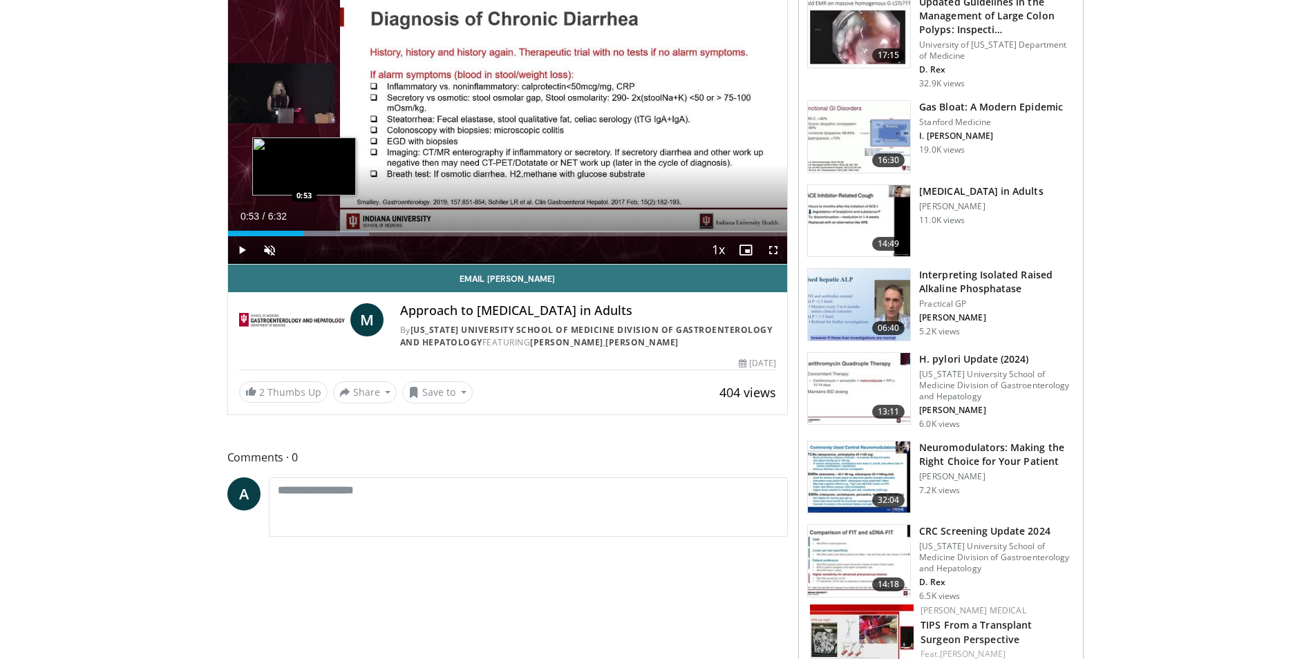
click at [304, 229] on div "Loaded : 25.29% 0:53 0:53" at bounding box center [508, 229] width 560 height 13
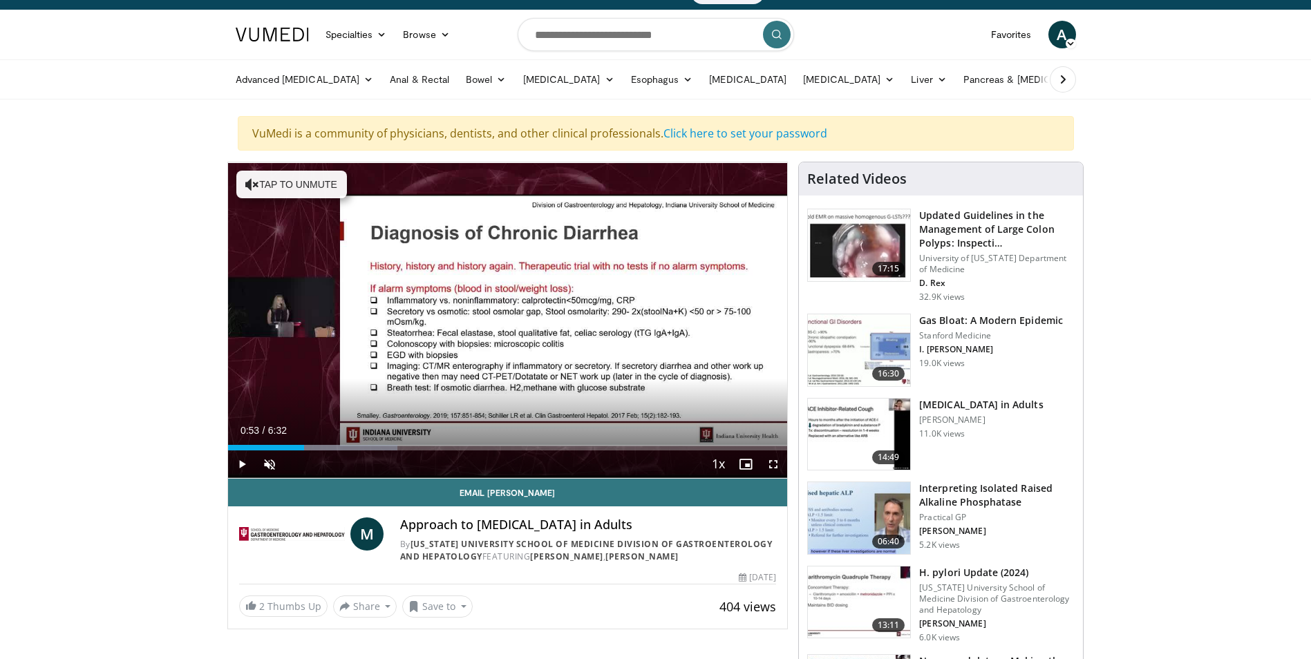
scroll to position [0, 0]
